Goal: Find contact information: Find contact information

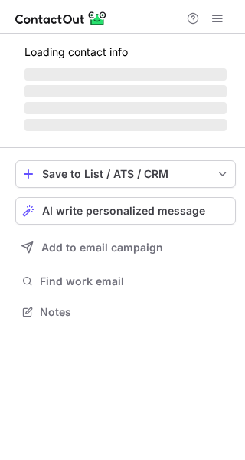
scroll to position [7, 8]
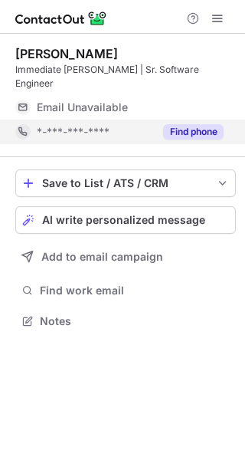
click at [198, 124] on button "Find phone" at bounding box center [193, 131] width 61 height 15
